Goal: Check status: Check status

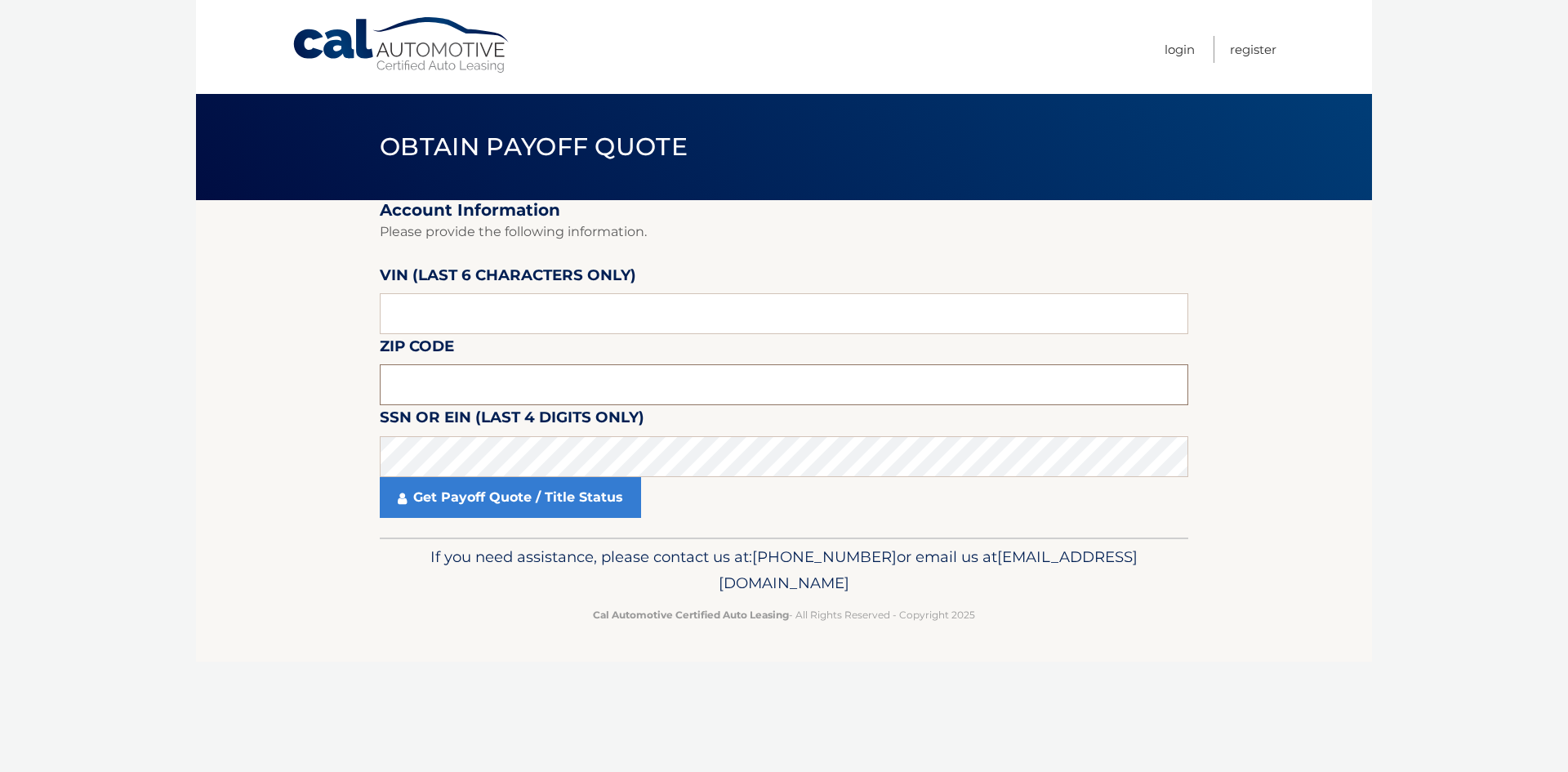
click at [451, 379] on input "text" at bounding box center [784, 384] width 808 height 41
type input "14750"
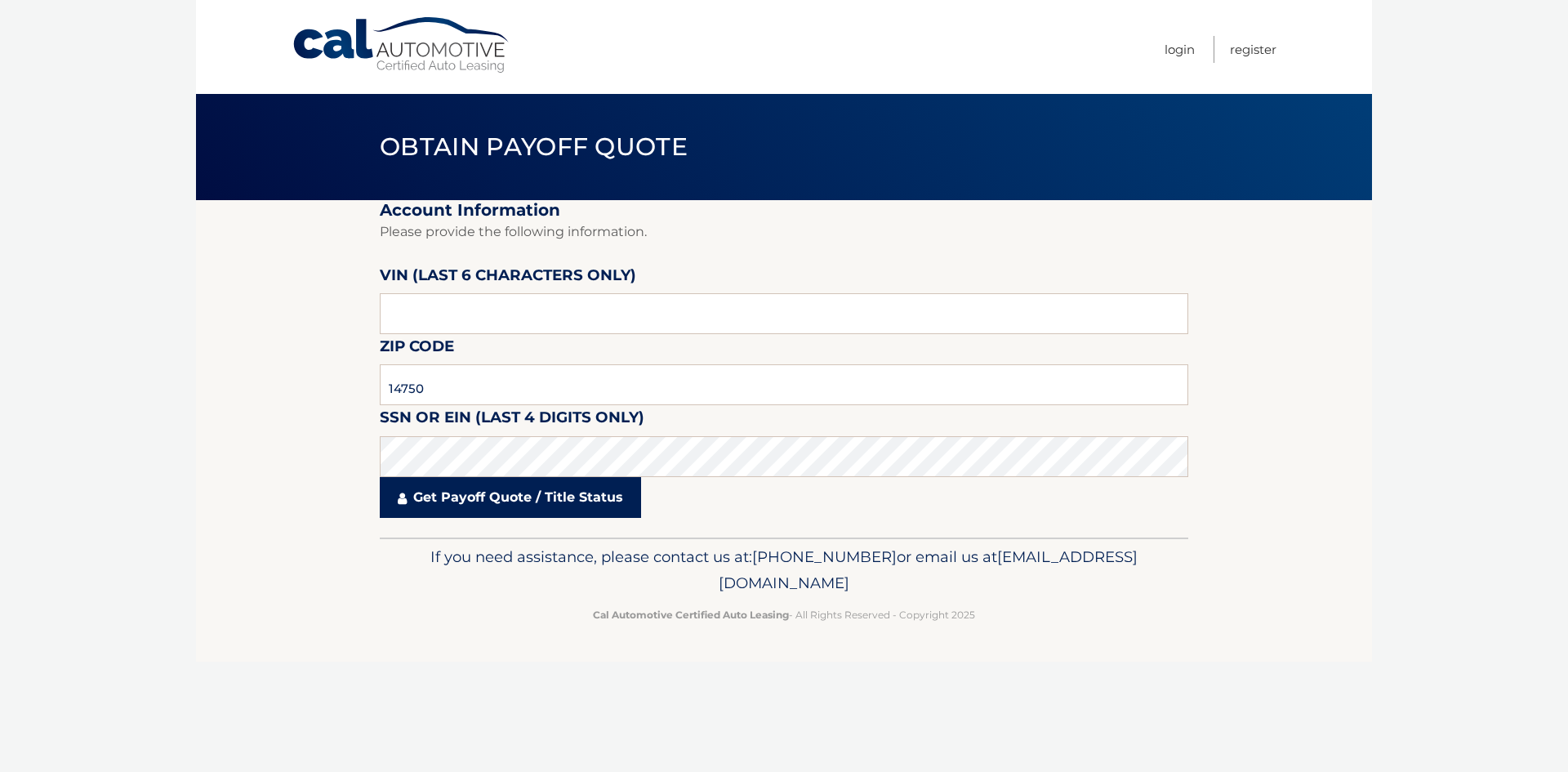
click at [506, 492] on link "Get Payoff Quote / Title Status" at bounding box center [510, 497] width 261 height 41
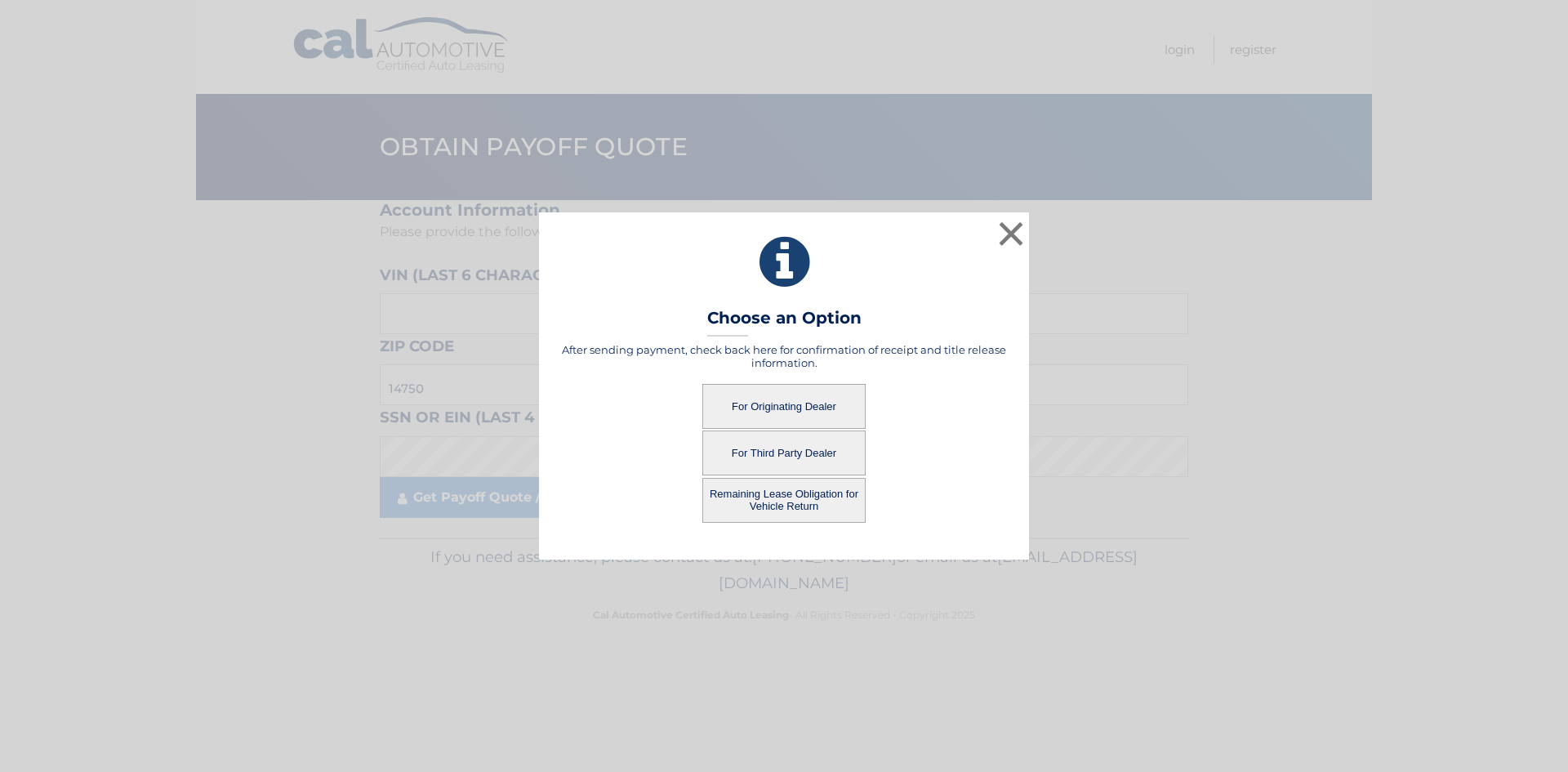
click at [777, 401] on button "For Originating Dealer" at bounding box center [784, 406] width 163 height 45
click at [808, 409] on button "For Originating Dealer" at bounding box center [784, 406] width 163 height 45
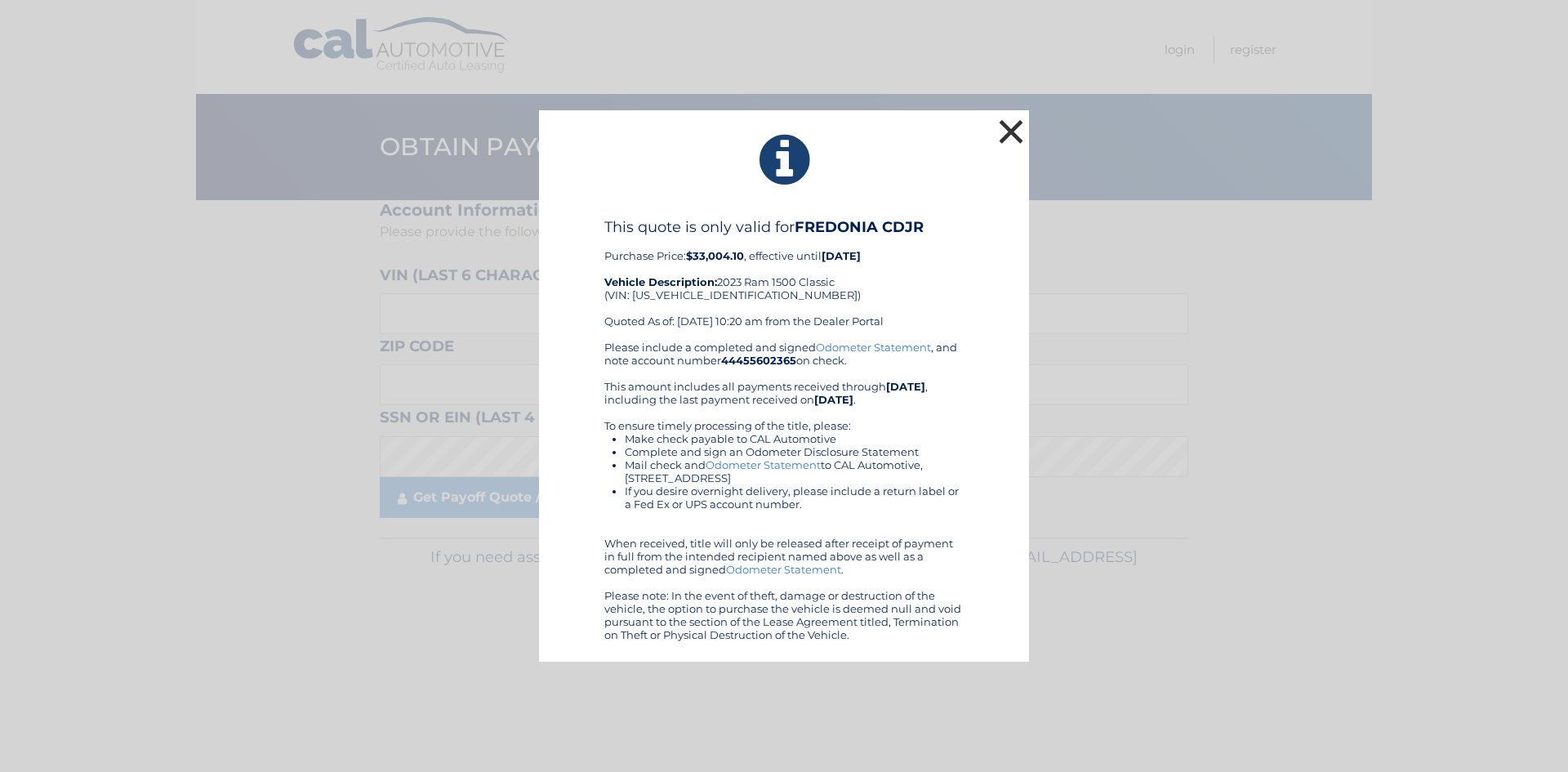
click at [1014, 137] on button "×" at bounding box center [1011, 131] width 33 height 33
